Goal: Navigation & Orientation: Understand site structure

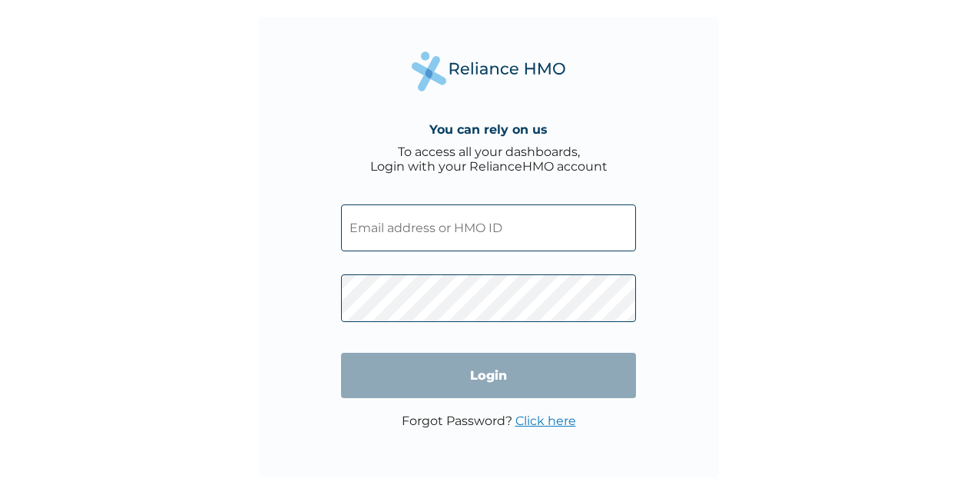
click at [367, 223] on input "text" at bounding box center [488, 227] width 295 height 47
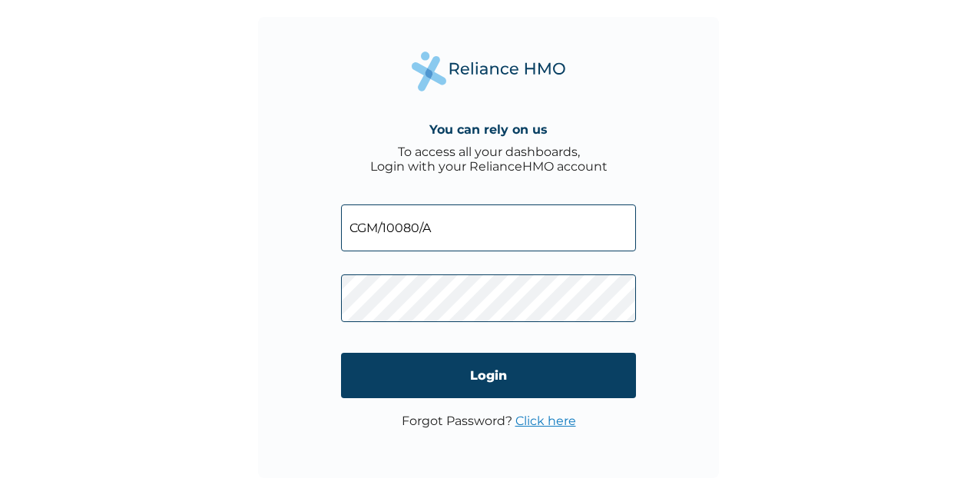
type input "CGM/10080/A"
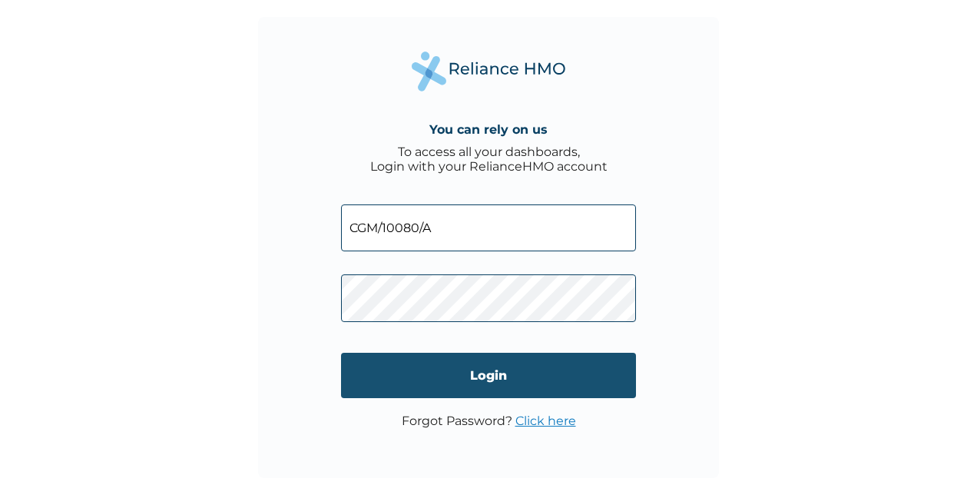
click at [399, 374] on input "Login" at bounding box center [488, 375] width 295 height 45
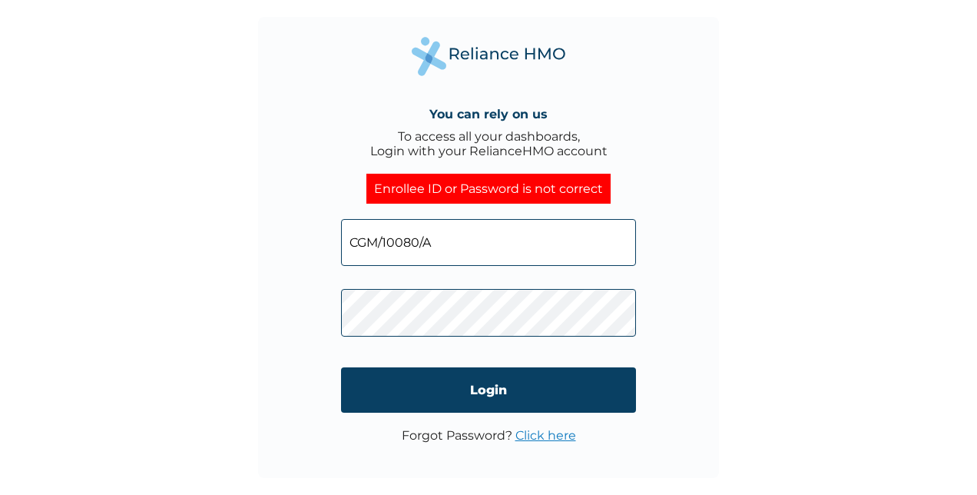
click at [260, 317] on div "You can rely on us To access all your dashboards, Login with your RelianceHMO a…" at bounding box center [488, 247] width 461 height 461
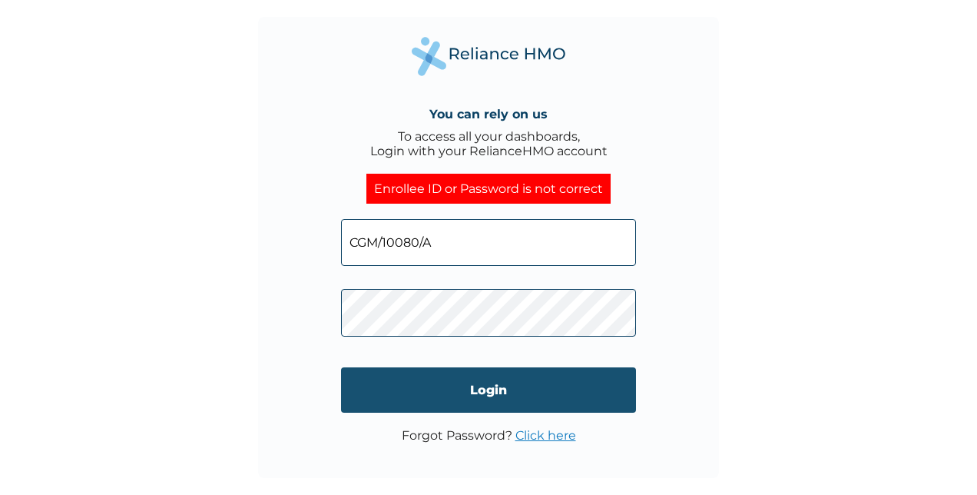
click at [535, 387] on input "Login" at bounding box center [488, 389] width 295 height 45
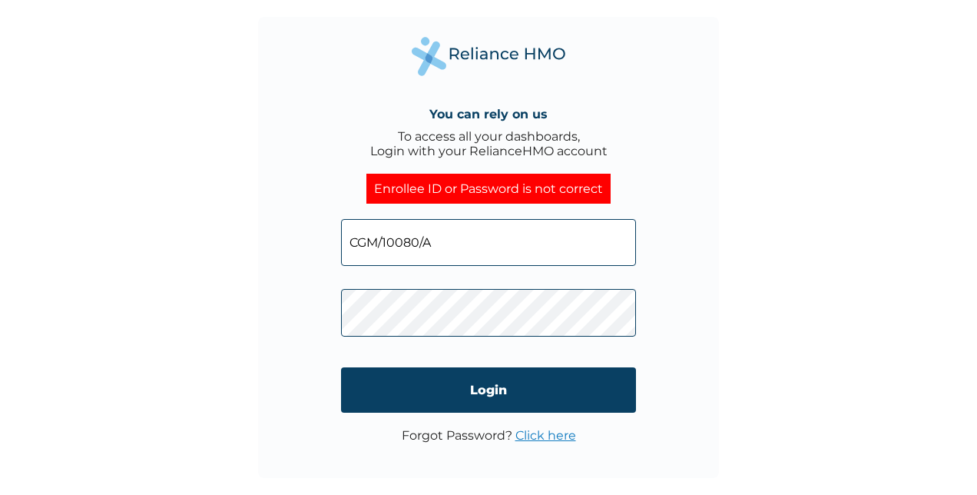
click at [369, 244] on input "CGM/10080/A" at bounding box center [488, 242] width 295 height 47
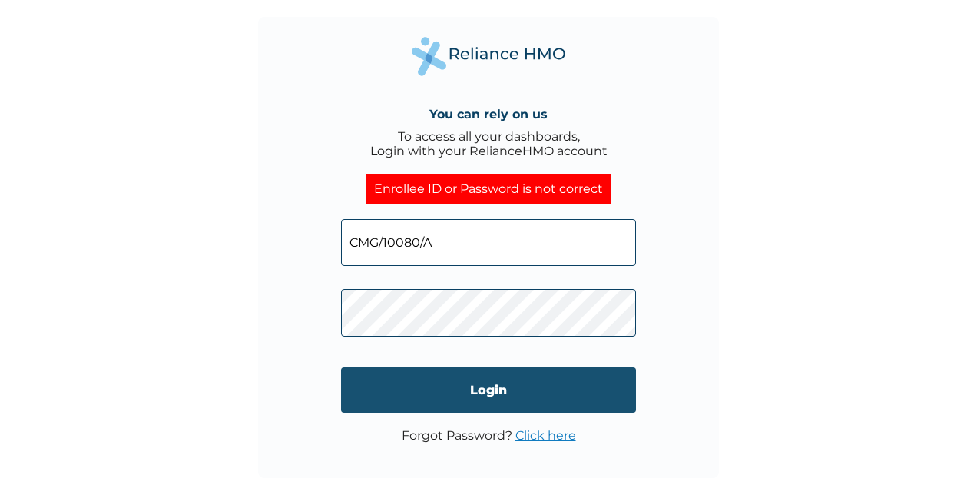
type input "CMG/10080/A"
click at [419, 389] on input "Login" at bounding box center [488, 389] width 295 height 45
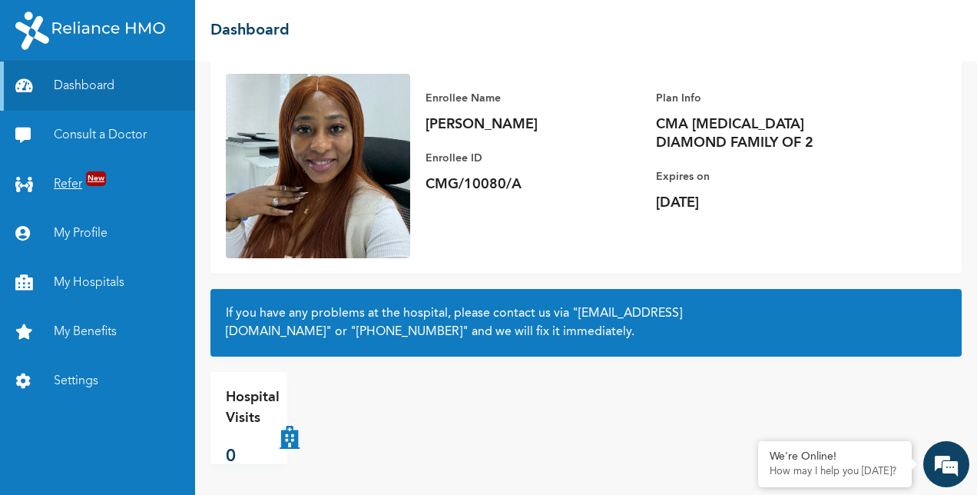
click at [77, 177] on link "Refer New" at bounding box center [97, 184] width 195 height 49
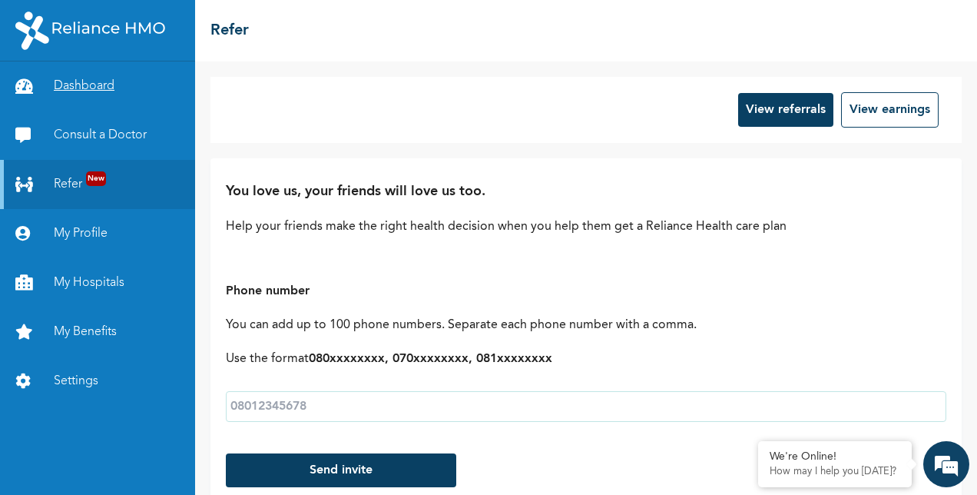
click at [106, 84] on link "Dashboard" at bounding box center [97, 85] width 195 height 49
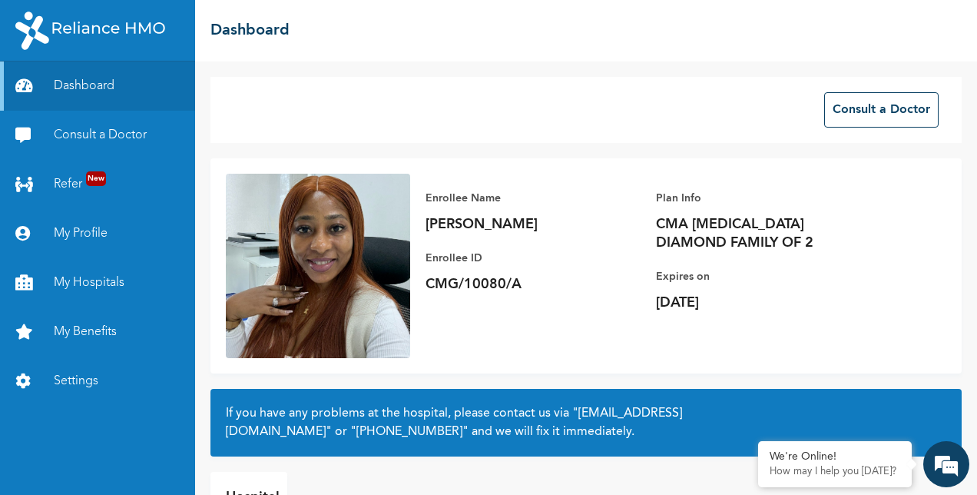
scroll to position [100, 0]
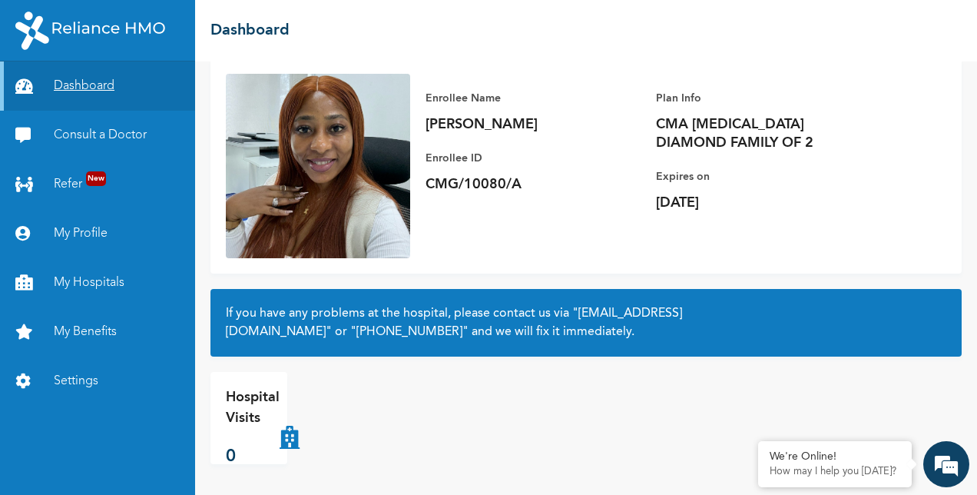
click at [116, 84] on link "Dashboard" at bounding box center [97, 85] width 195 height 49
click at [91, 89] on link "Dashboard" at bounding box center [97, 85] width 195 height 49
click at [78, 138] on link "Consult a Doctor" at bounding box center [97, 135] width 195 height 49
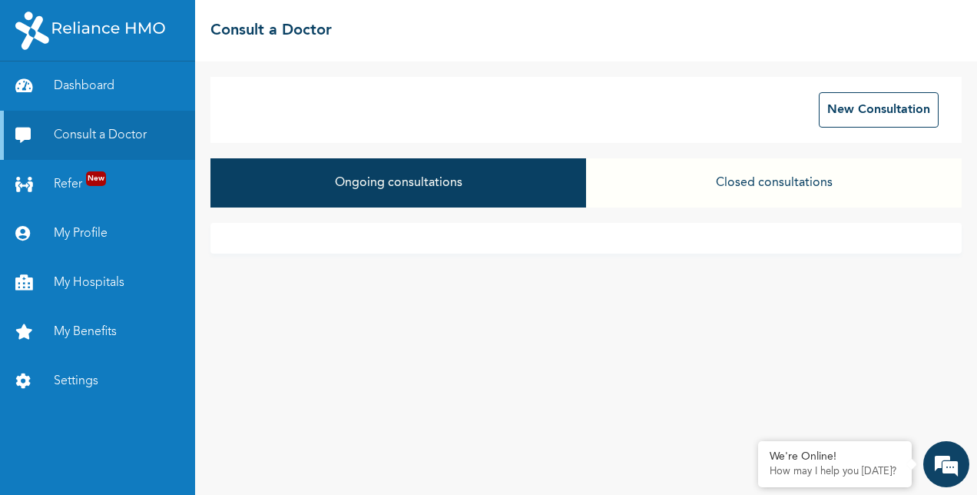
click at [764, 185] on button "Closed consultations" at bounding box center [774, 182] width 376 height 49
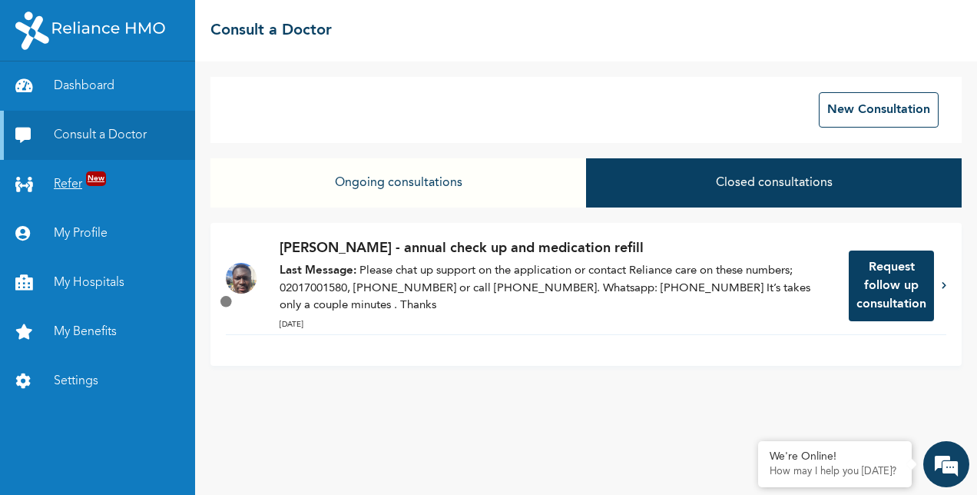
click at [82, 186] on link "Refer New" at bounding box center [97, 184] width 195 height 49
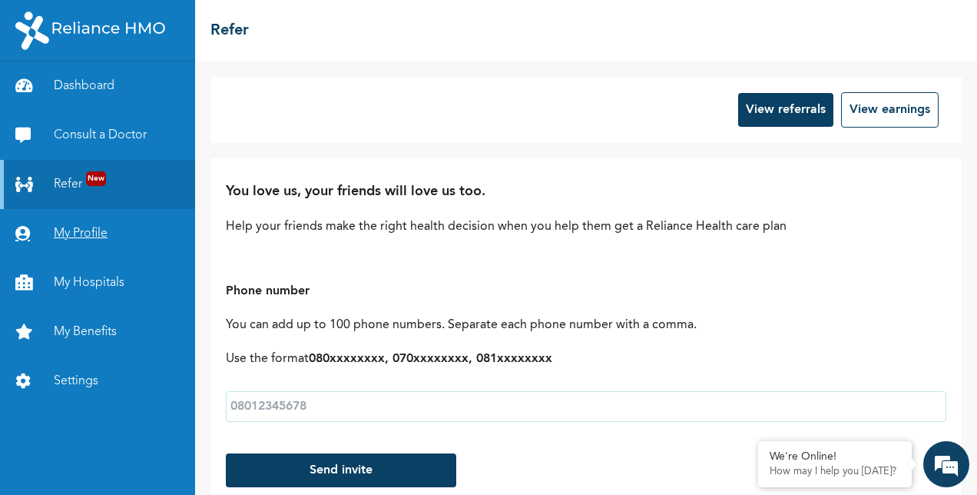
click at [84, 231] on link "My Profile" at bounding box center [97, 233] width 195 height 49
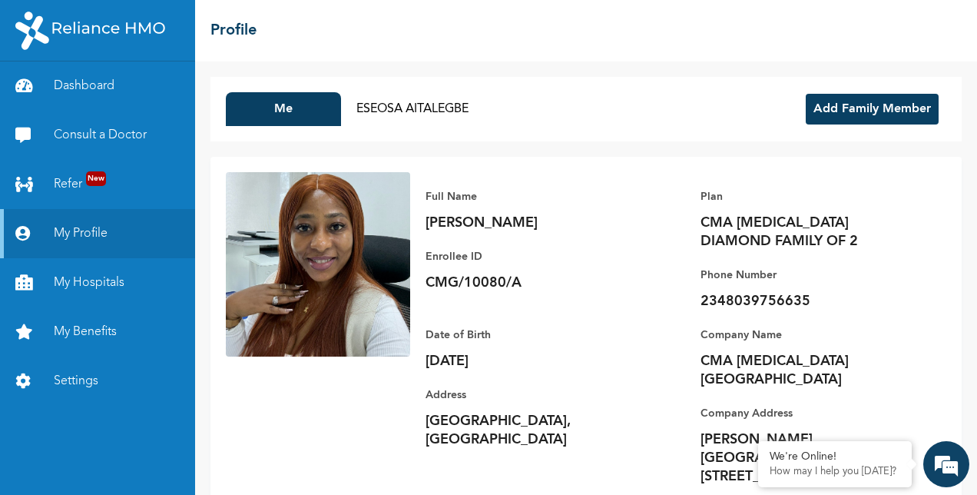
scroll to position [15, 0]
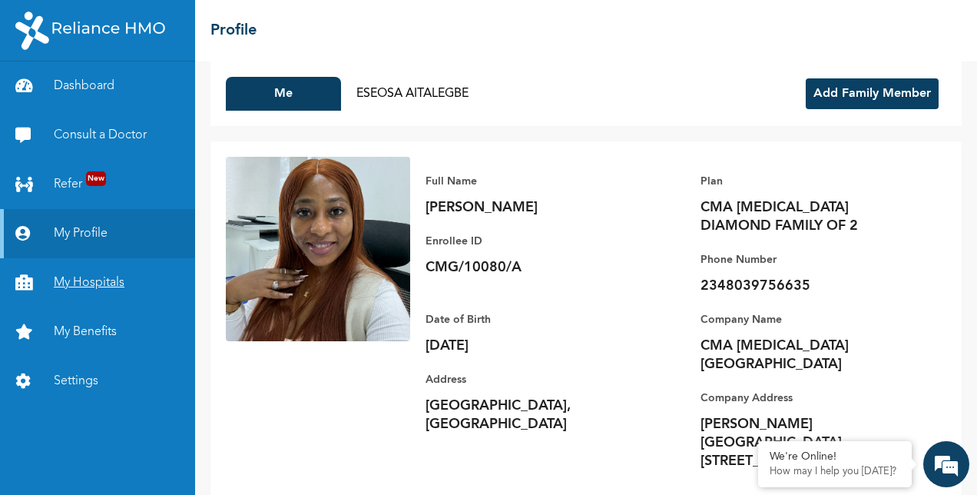
click at [98, 278] on link "My Hospitals" at bounding box center [97, 282] width 195 height 49
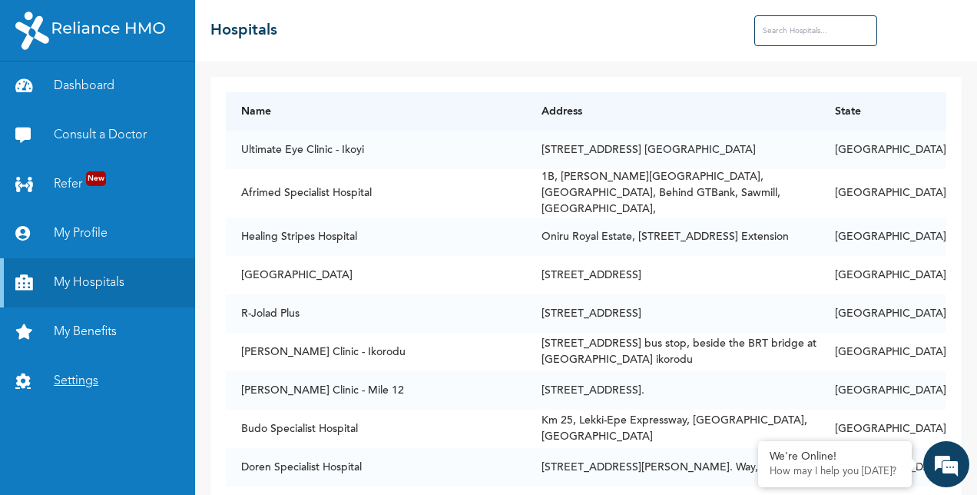
click at [78, 383] on link "Settings" at bounding box center [97, 380] width 195 height 49
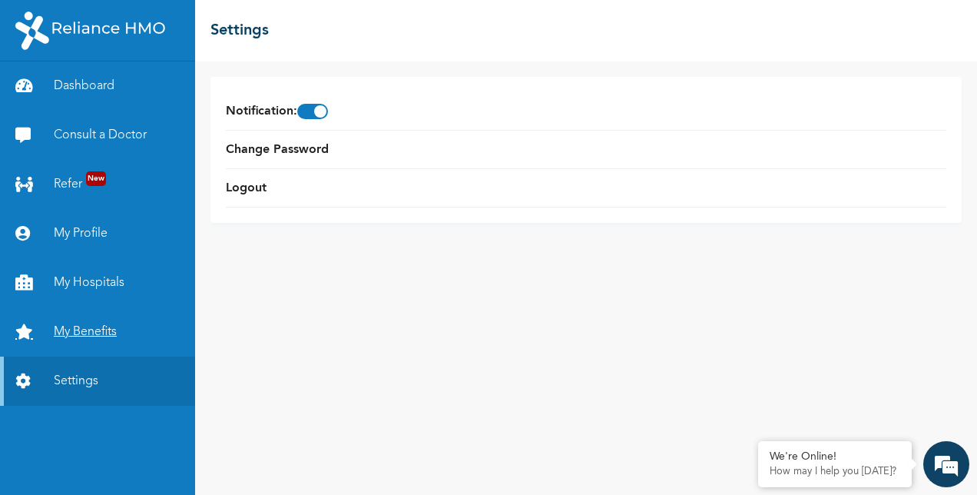
click at [92, 329] on link "My Benefits" at bounding box center [97, 331] width 195 height 49
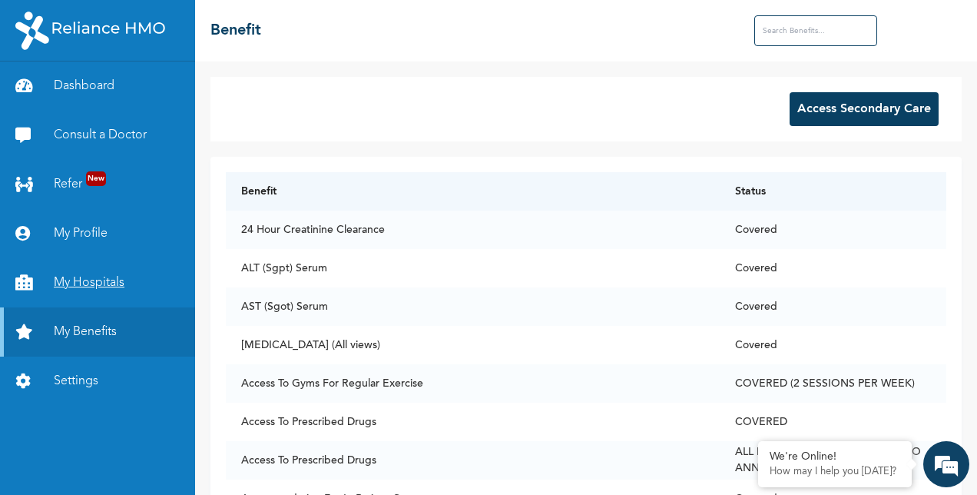
click at [98, 273] on link "My Hospitals" at bounding box center [97, 282] width 195 height 49
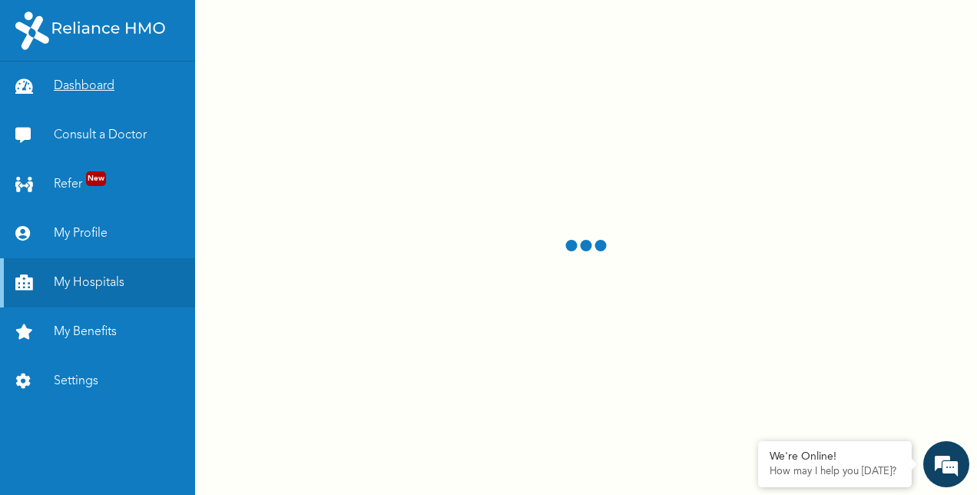
click at [97, 89] on link "Dashboard" at bounding box center [97, 85] width 195 height 49
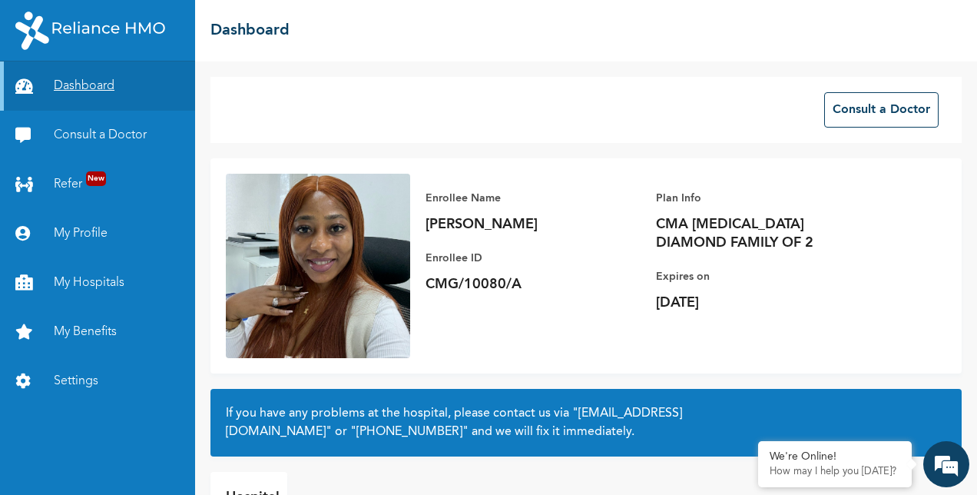
click at [87, 84] on link "Dashboard" at bounding box center [97, 85] width 195 height 49
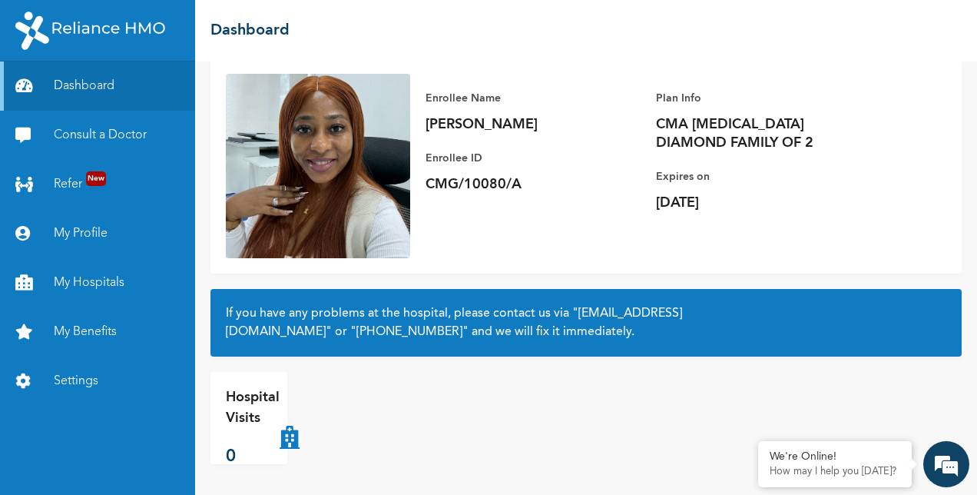
scroll to position [86, 0]
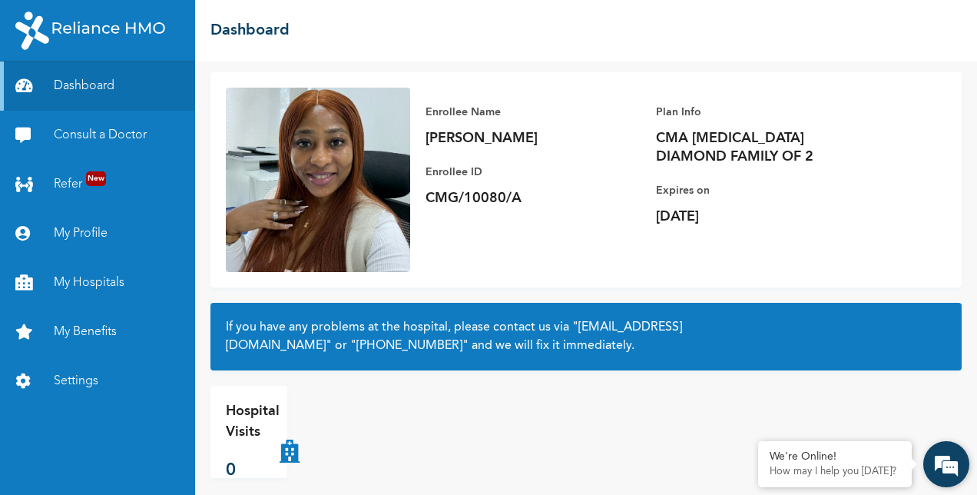
click at [939, 461] on em at bounding box center [946, 463] width 41 height 41
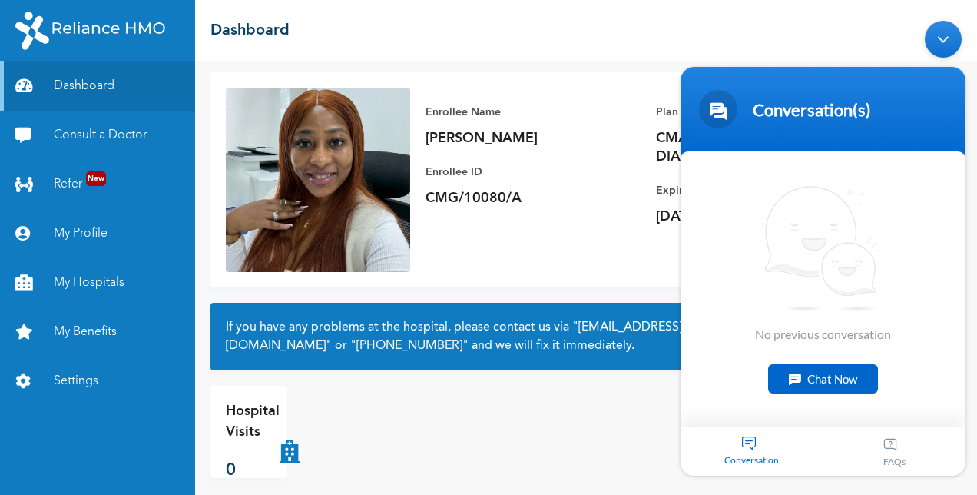
click at [628, 51] on div "☰ Dashboard" at bounding box center [586, 30] width 782 height 61
click at [942, 41] on div "Minimize live chat window" at bounding box center [943, 39] width 37 height 37
